Goal: Find specific page/section: Find specific page/section

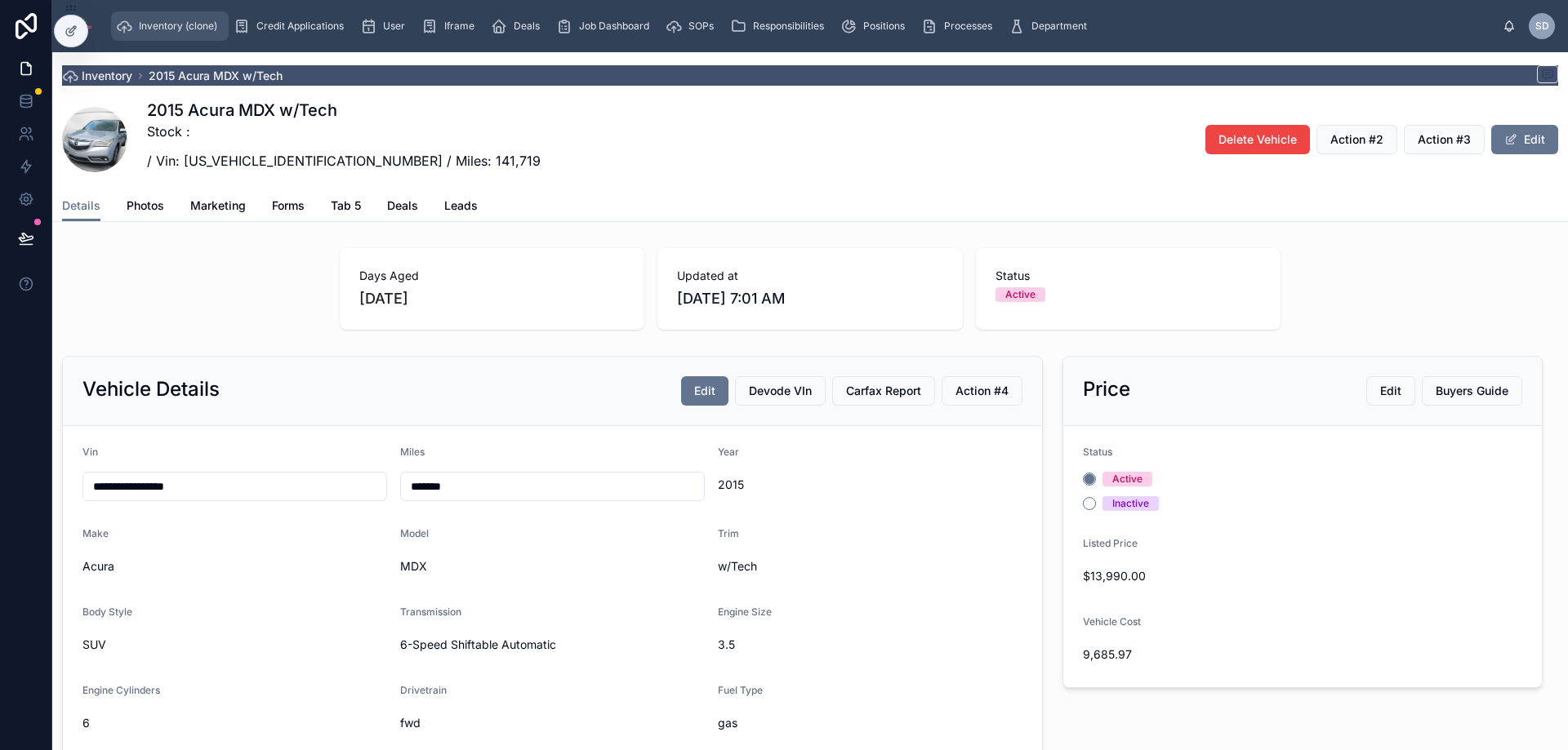
click at [186, 23] on span "Inventory (clone)" at bounding box center [177, 26] width 78 height 13
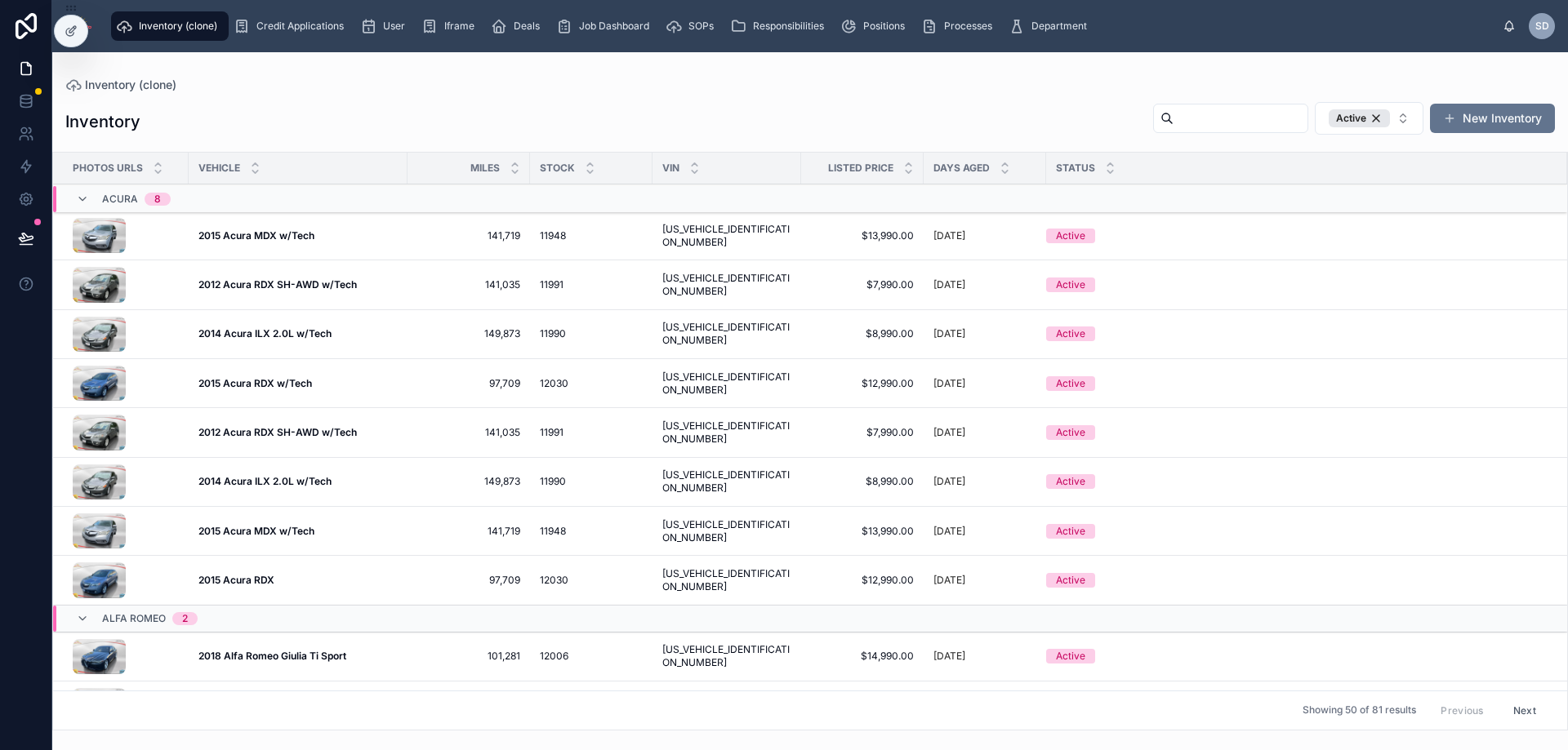
click at [1174, 114] on input "text" at bounding box center [1241, 118] width 134 height 23
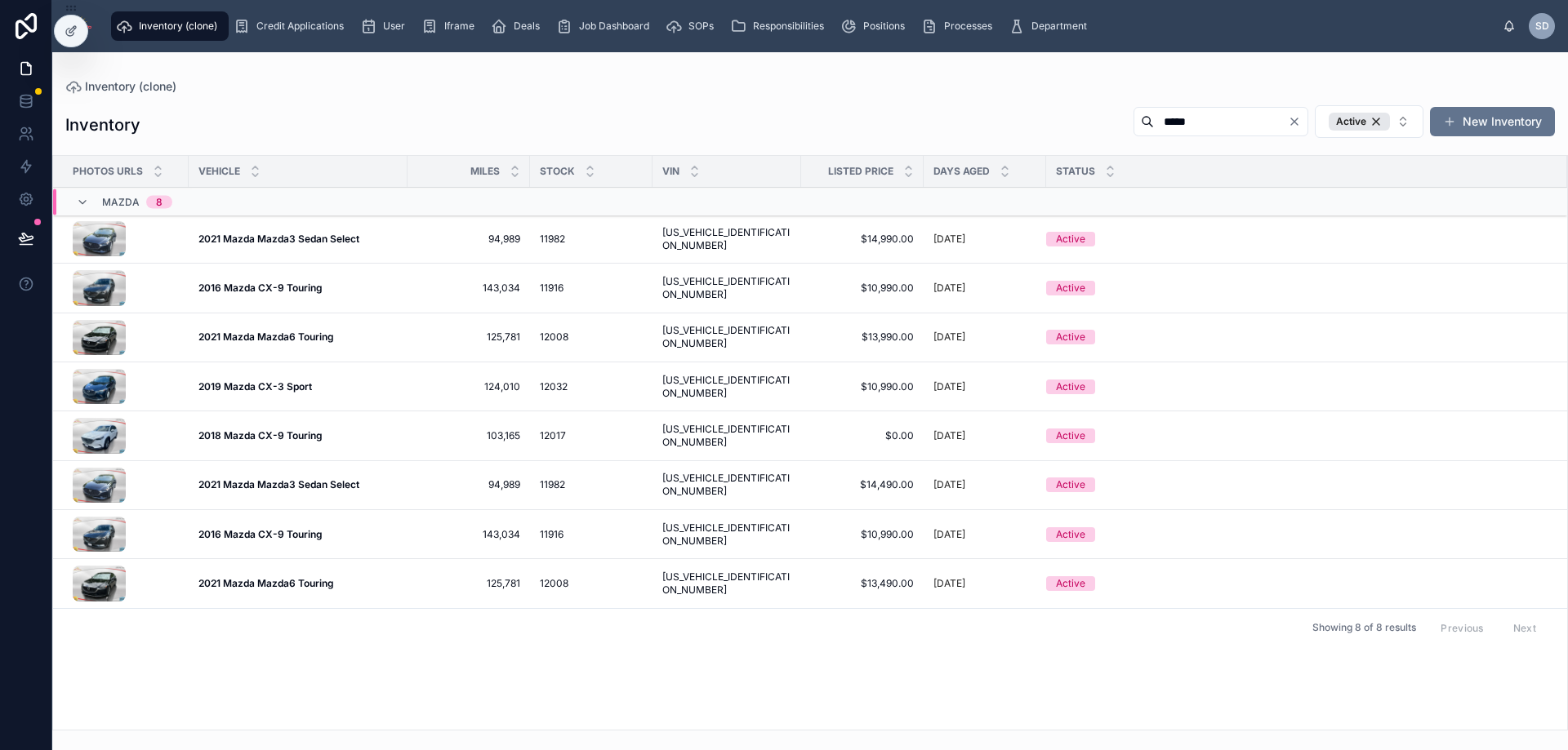
type input "*****"
click at [288, 384] on strong "2019 Mazda CX-3 Sport" at bounding box center [255, 387] width 113 height 12
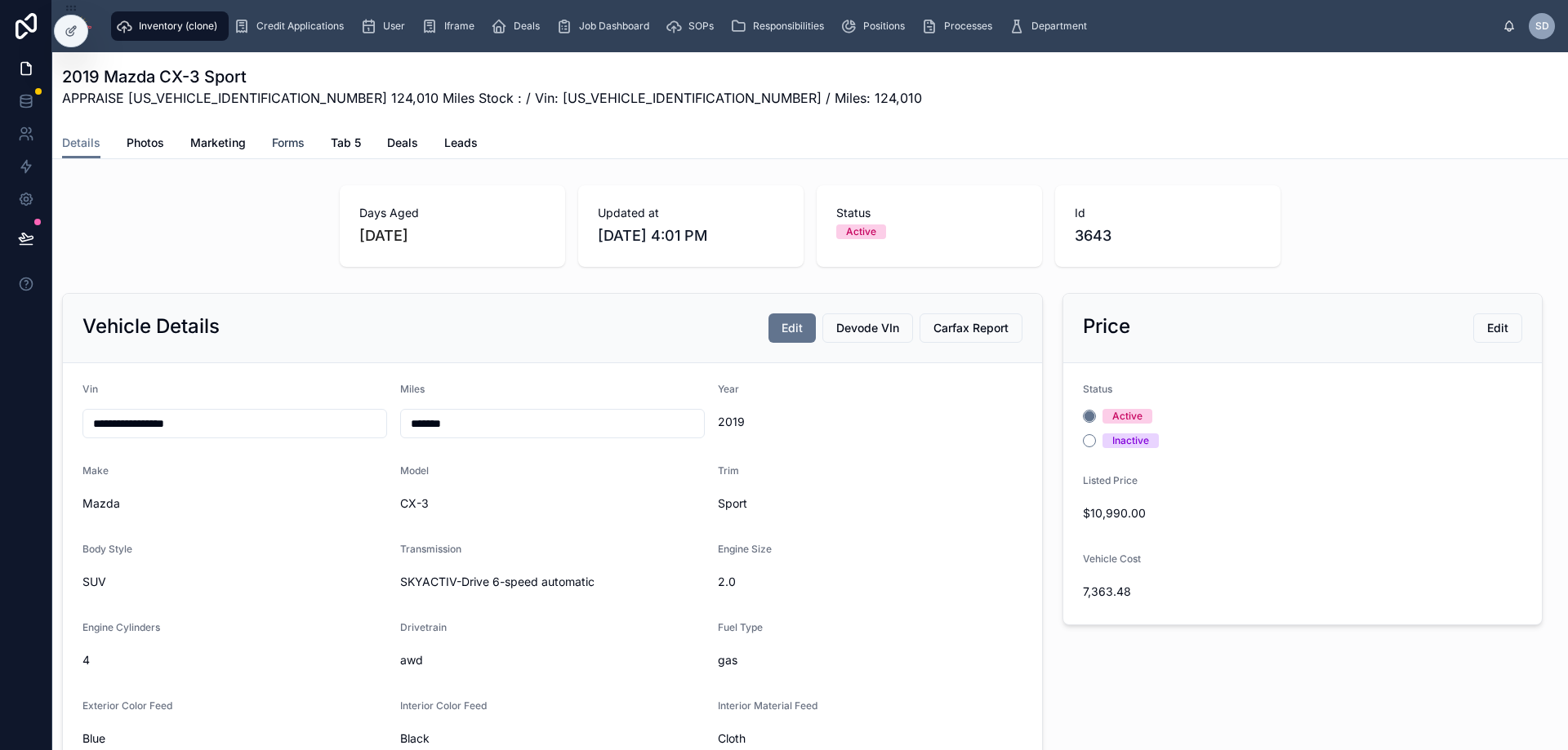
click at [293, 144] on span "Forms" at bounding box center [288, 142] width 33 height 16
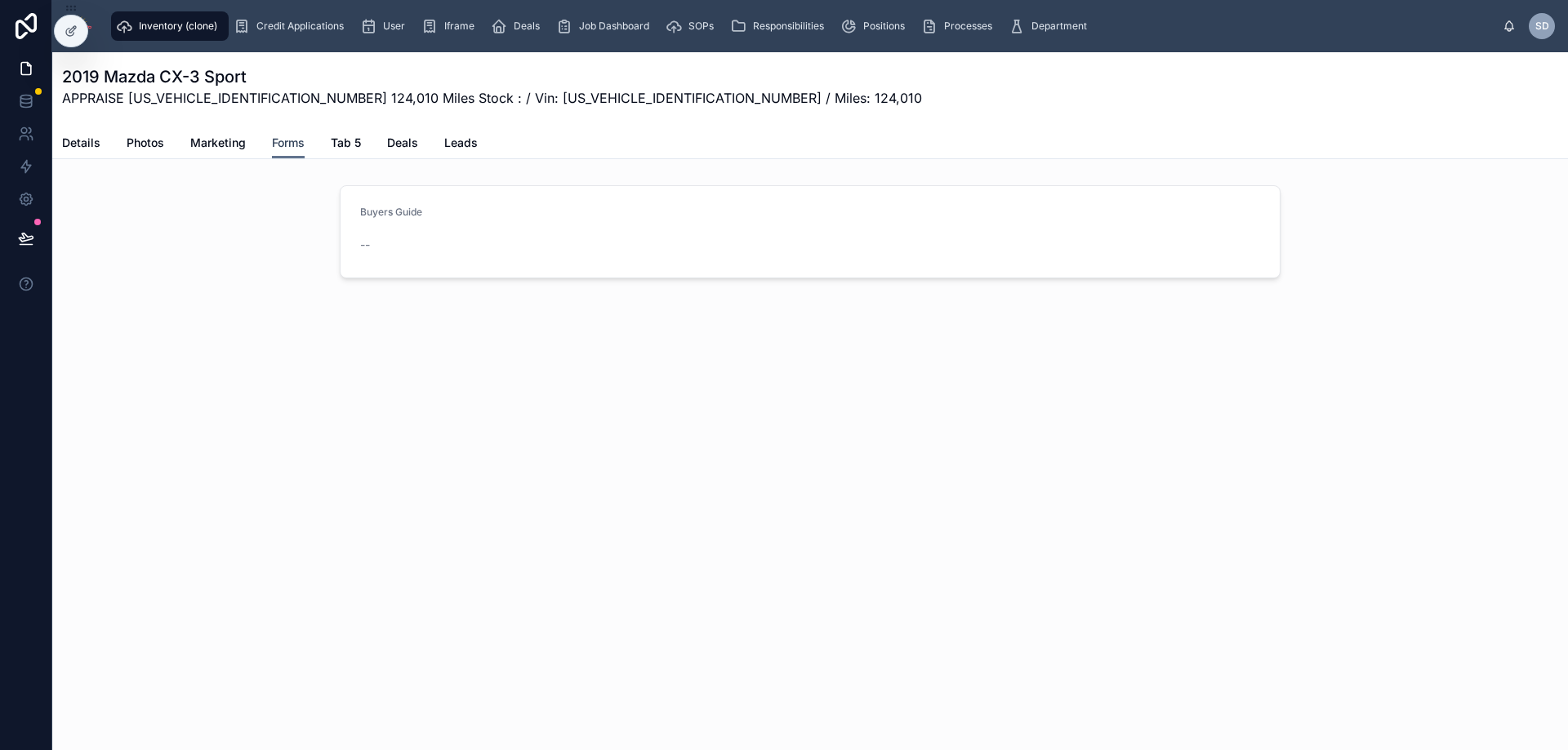
click at [285, 144] on span "Forms" at bounding box center [288, 142] width 33 height 16
click at [345, 147] on span "Tab 5" at bounding box center [345, 142] width 30 height 16
click at [94, 147] on span "Details" at bounding box center [81, 142] width 39 height 16
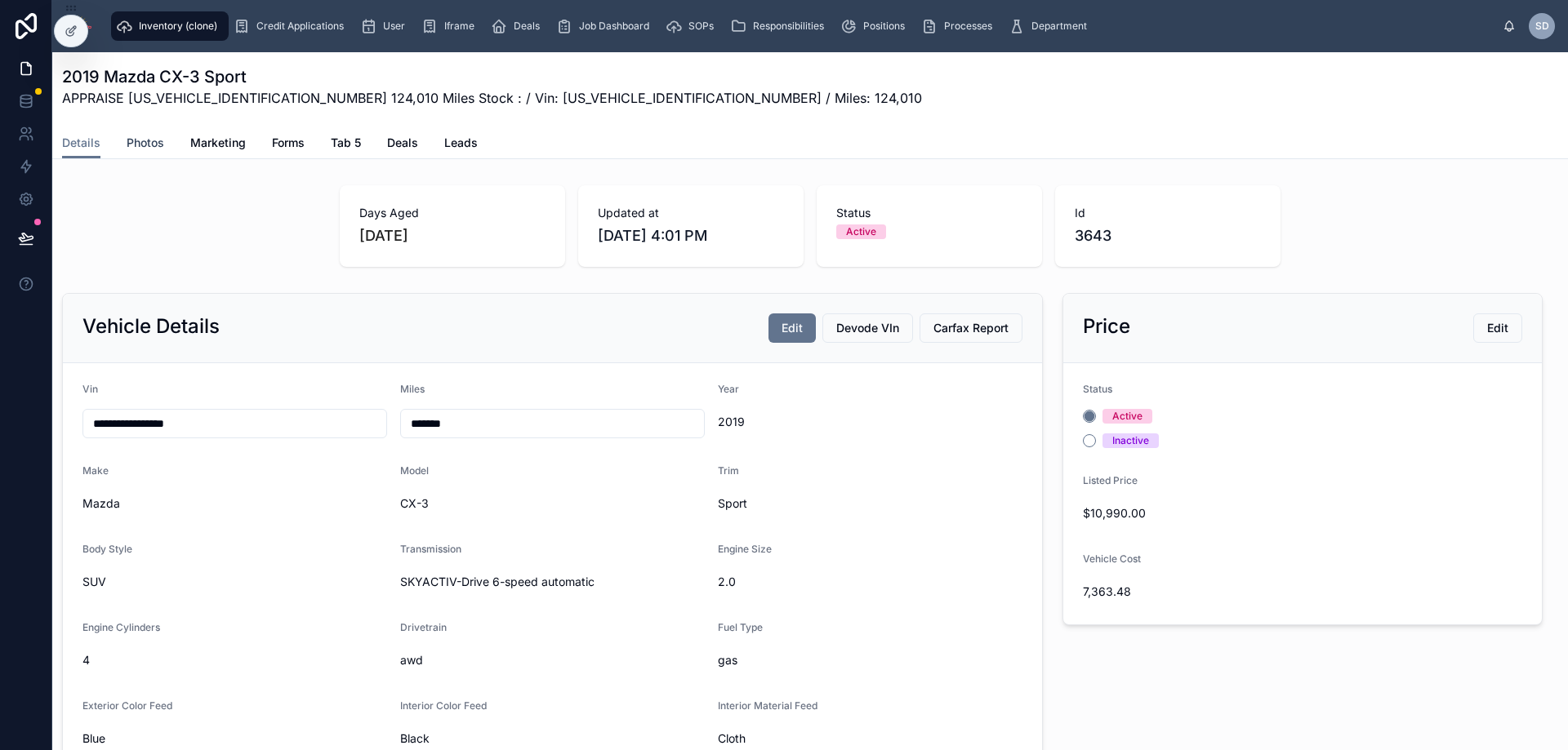
click at [155, 143] on span "Photos" at bounding box center [146, 142] width 38 height 16
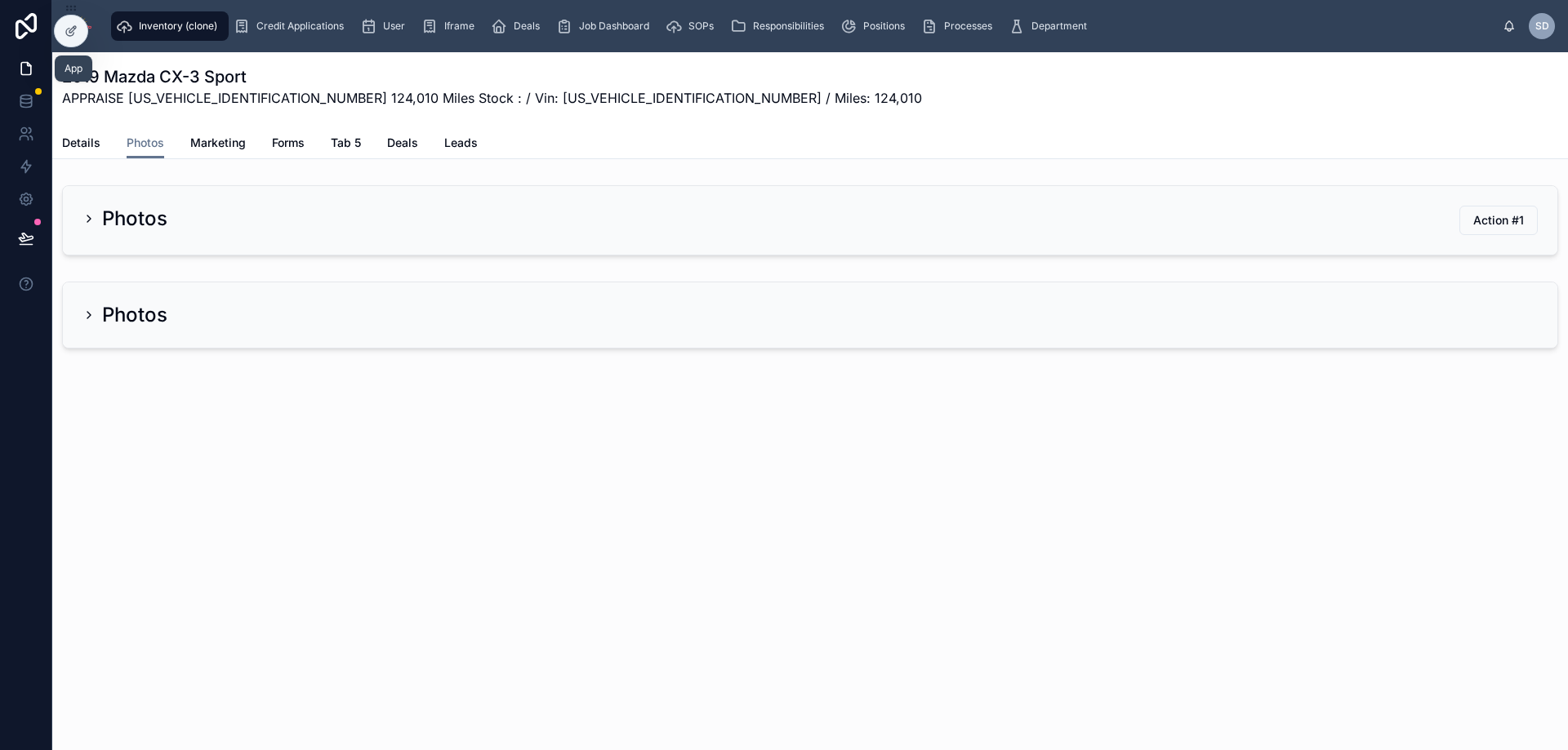
click at [26, 70] on icon at bounding box center [26, 68] width 16 height 16
click at [27, 103] on icon at bounding box center [26, 100] width 10 height 7
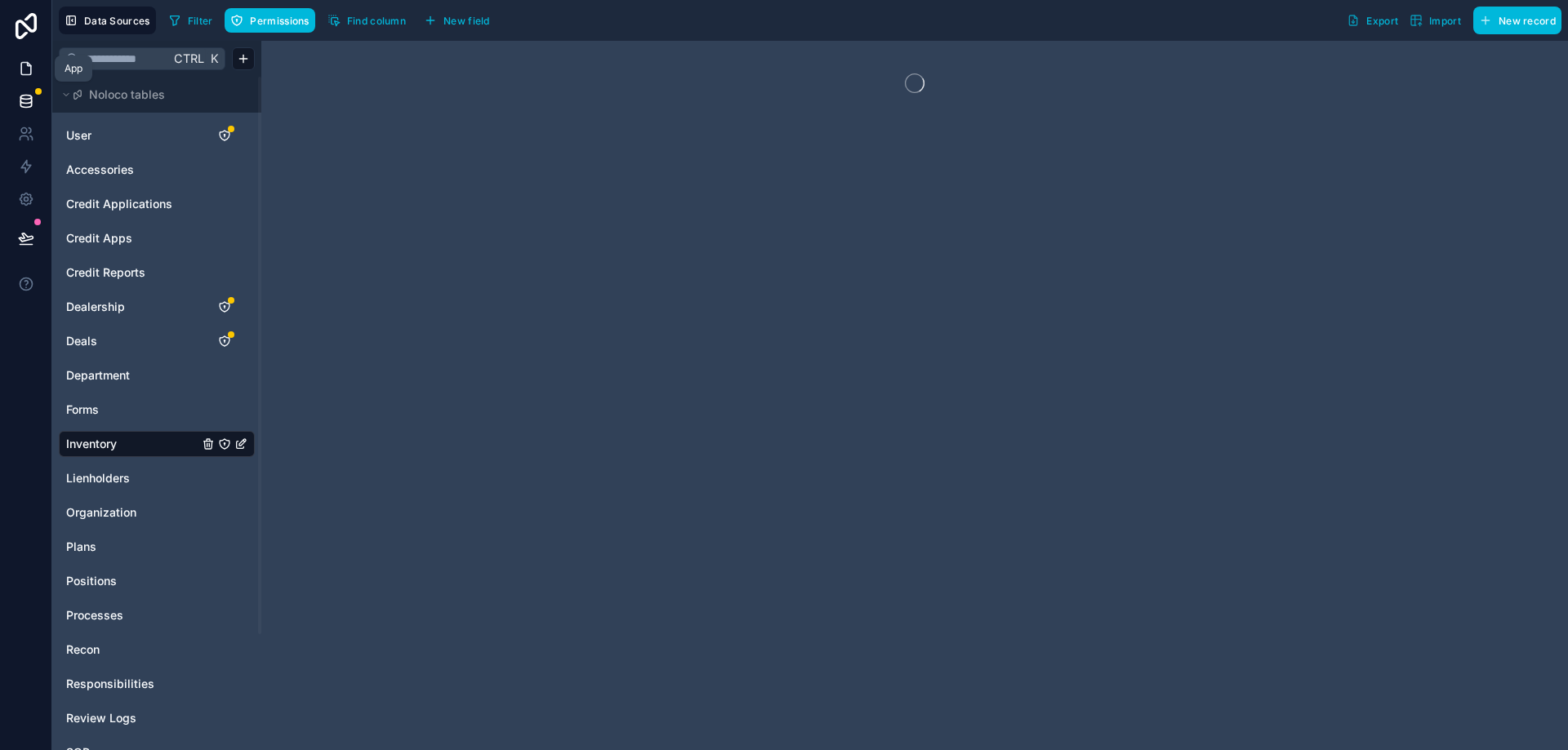
click at [25, 70] on icon at bounding box center [26, 68] width 16 height 16
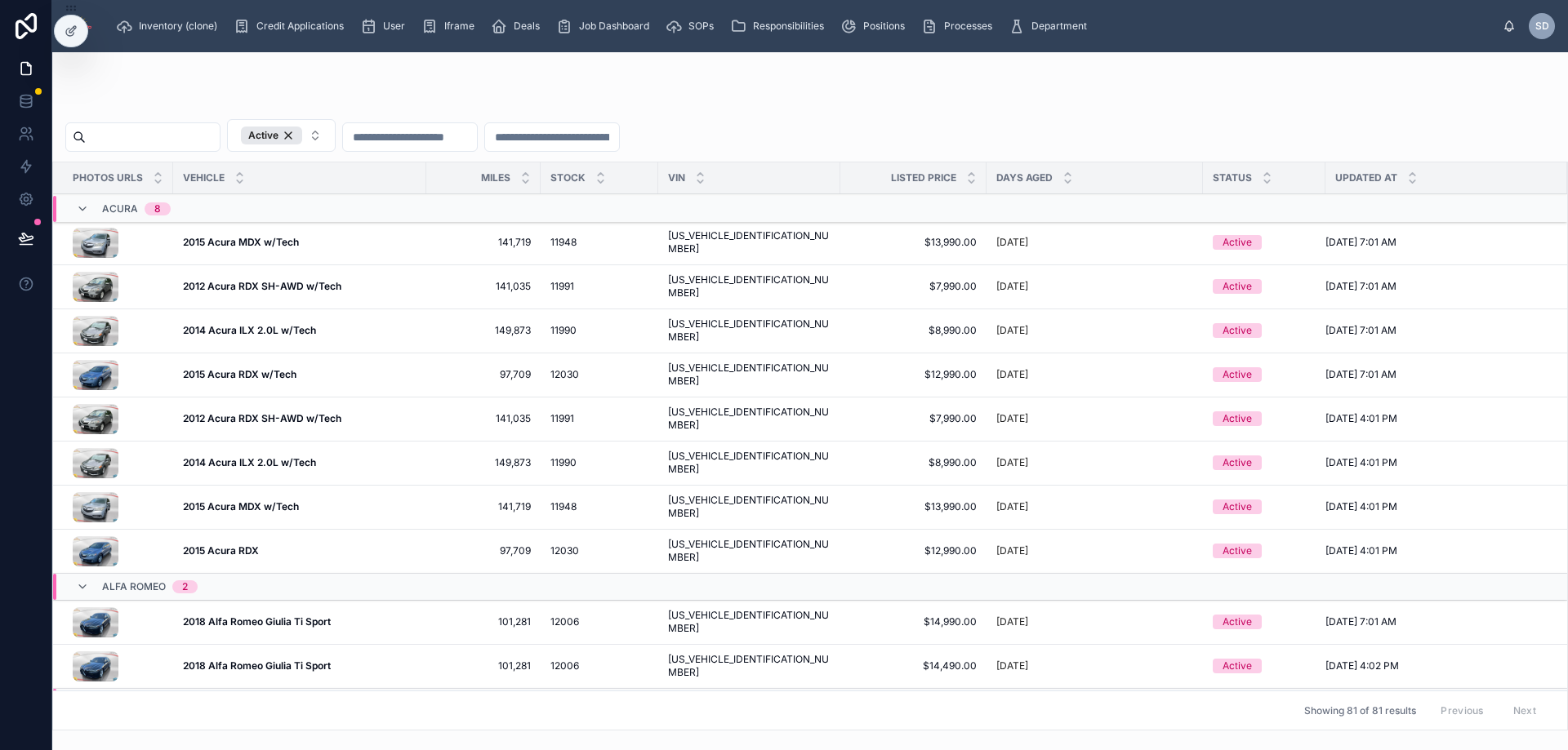
click at [219, 138] on input "text" at bounding box center [153, 137] width 134 height 23
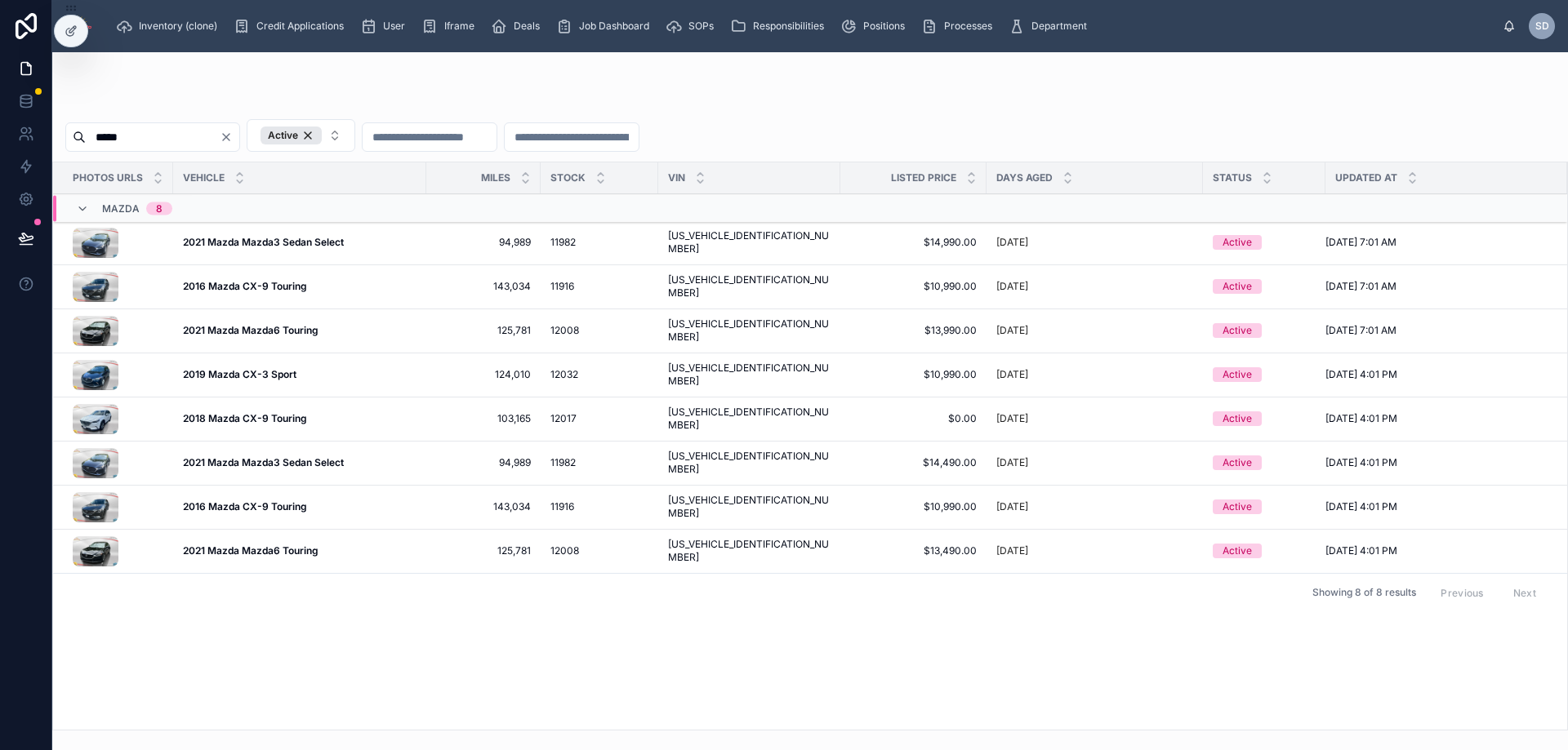
type input "*****"
click at [262, 371] on strong "2019 Mazda CX-3 Sport" at bounding box center [239, 375] width 113 height 12
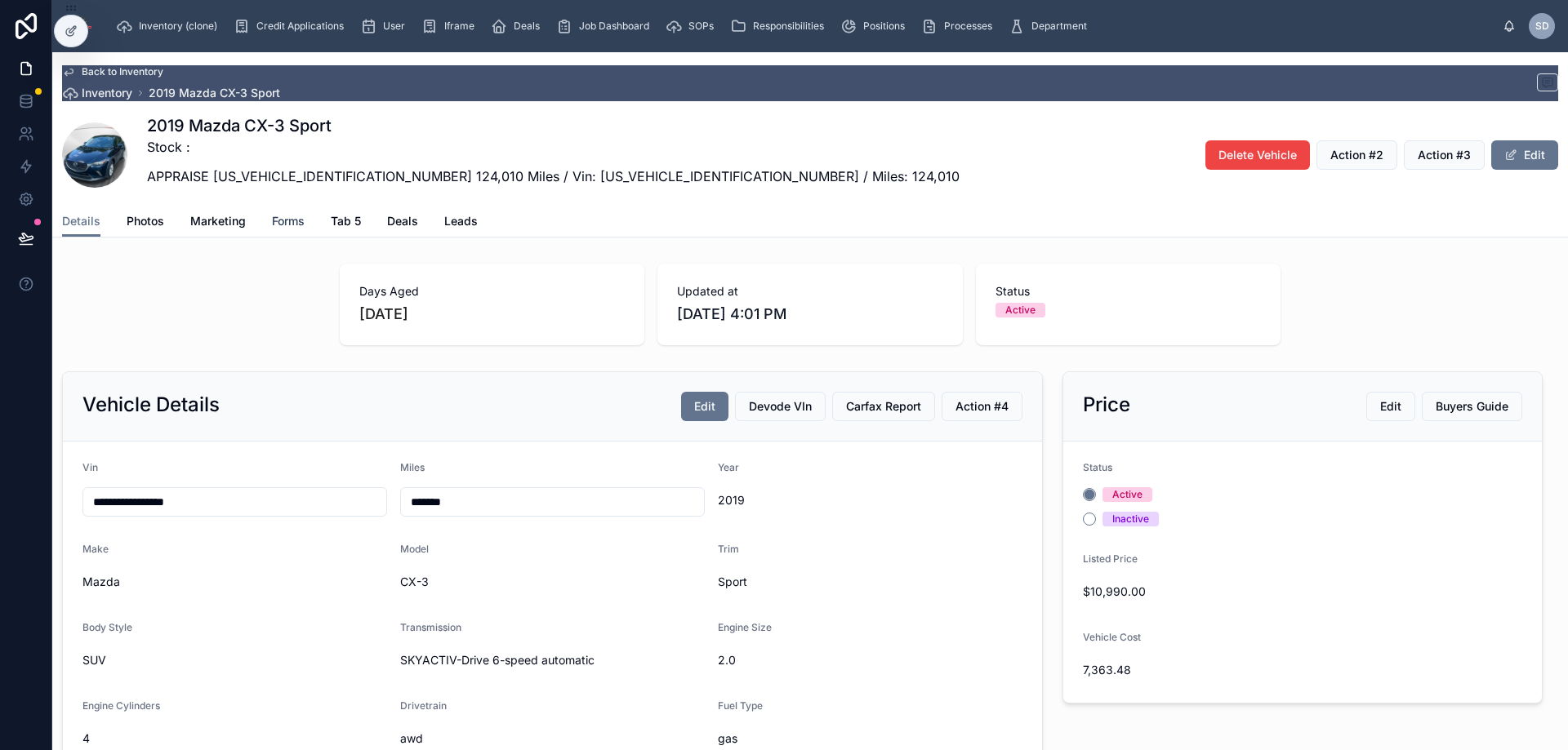
click at [286, 222] on span "Forms" at bounding box center [288, 221] width 33 height 16
